Goal: Task Accomplishment & Management: Use online tool/utility

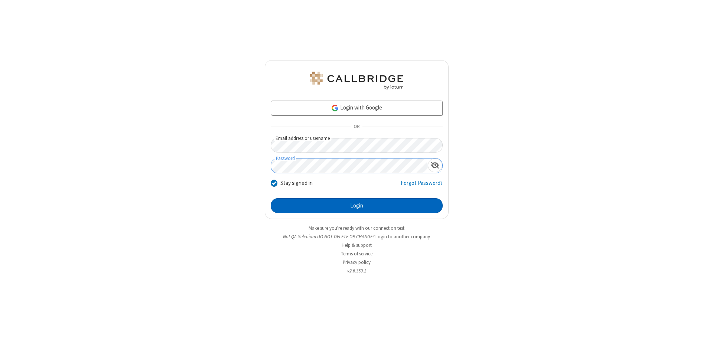
click at [357, 206] on button "Login" at bounding box center [357, 205] width 172 height 15
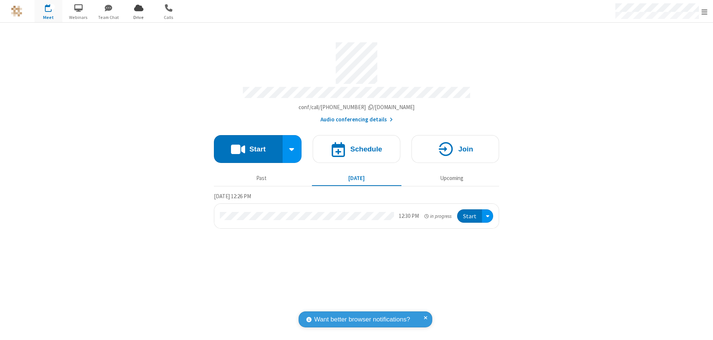
click at [705, 12] on span "Open menu" at bounding box center [705, 11] width 6 height 7
click at [139, 17] on span "Drive" at bounding box center [139, 17] width 28 height 7
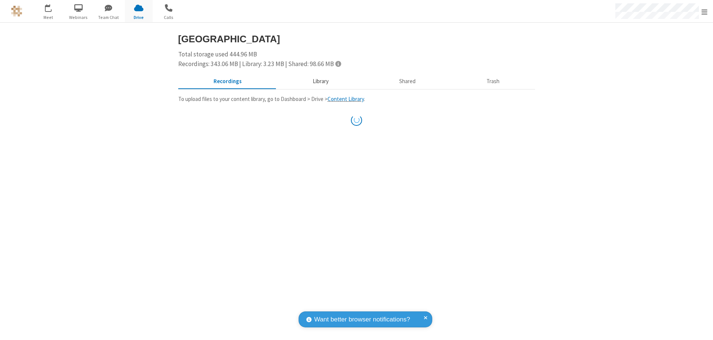
click at [320, 81] on button "Library" at bounding box center [320, 82] width 87 height 14
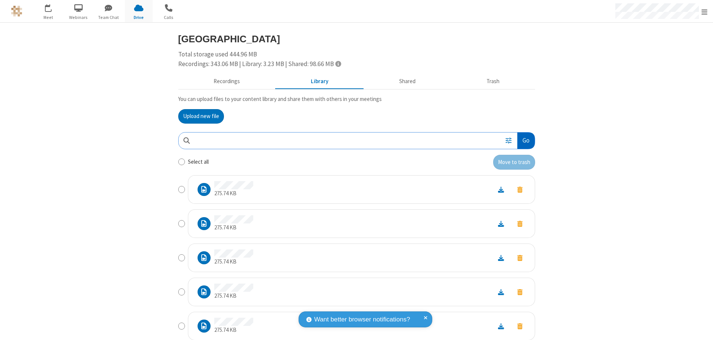
click at [523, 140] on button "Go" at bounding box center [526, 141] width 17 height 17
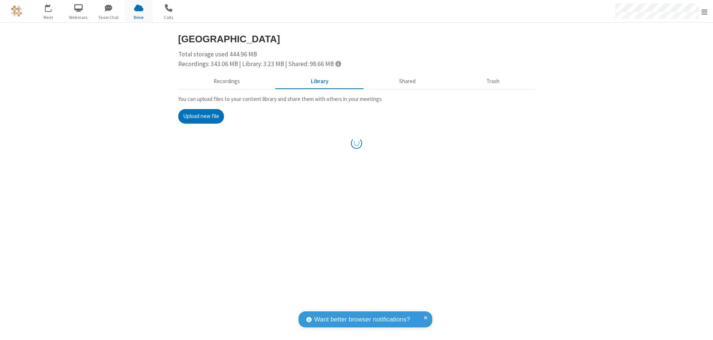
click at [201, 116] on button "Upload new file" at bounding box center [201, 116] width 46 height 15
